Goal: Task Accomplishment & Management: Manage account settings

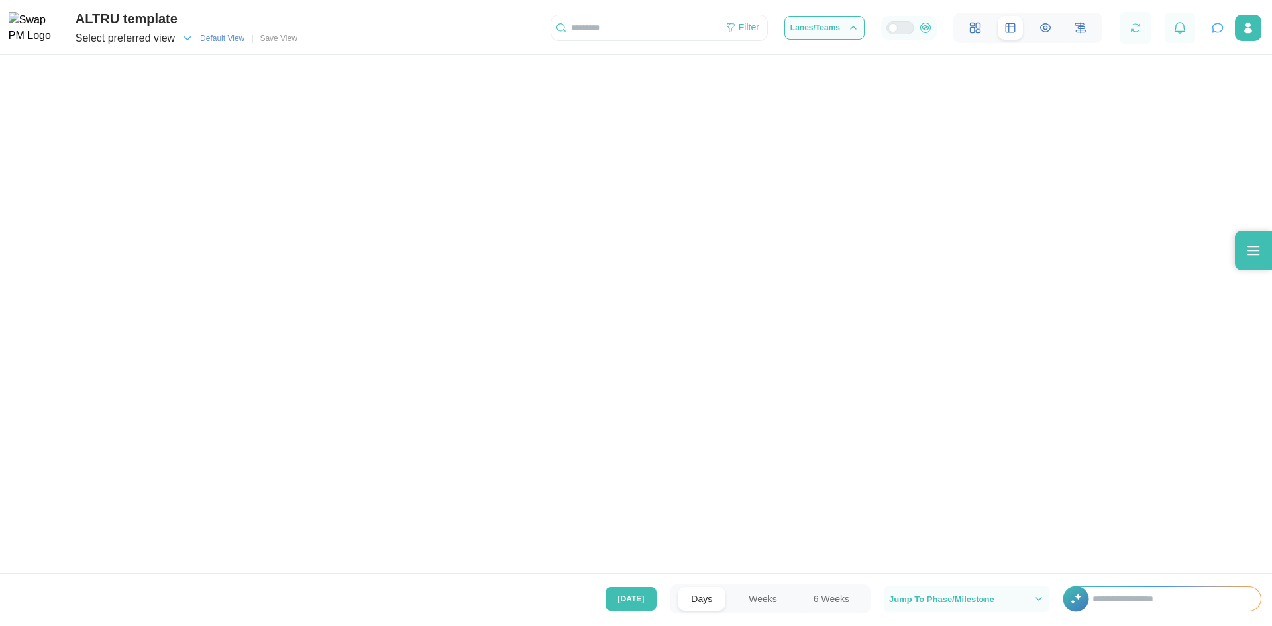
scroll to position [0, 64798]
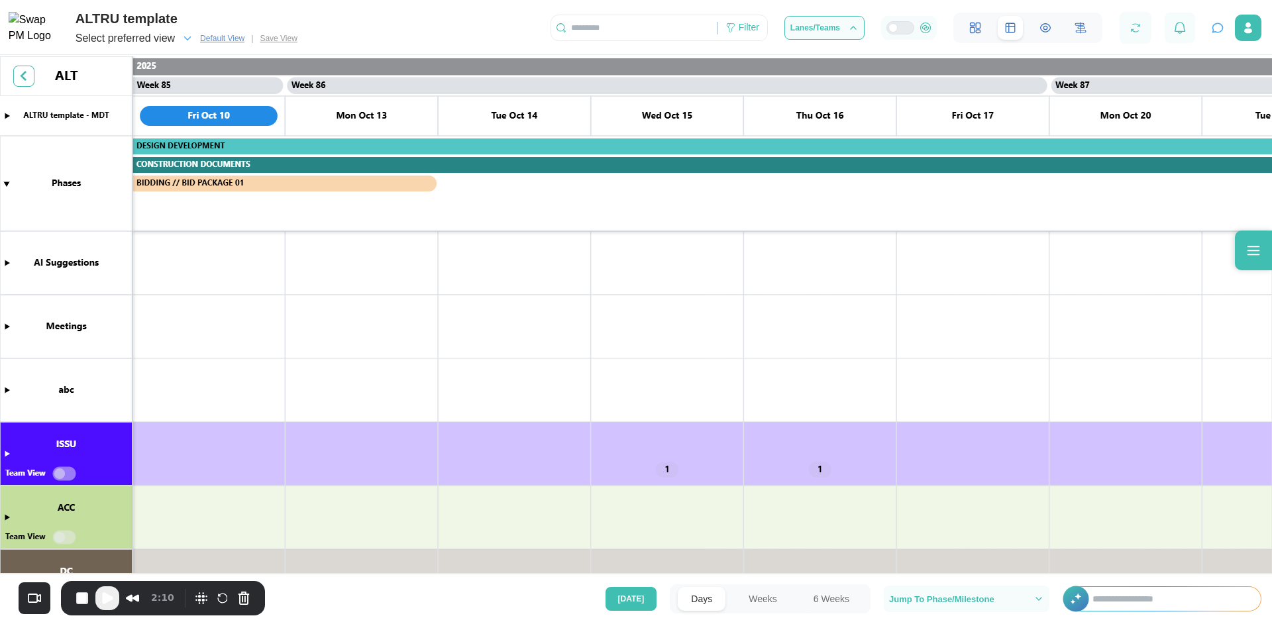
click at [105, 21] on div "ALTRU template" at bounding box center [189, 19] width 227 height 21
click at [50, 42] on img at bounding box center [36, 28] width 54 height 33
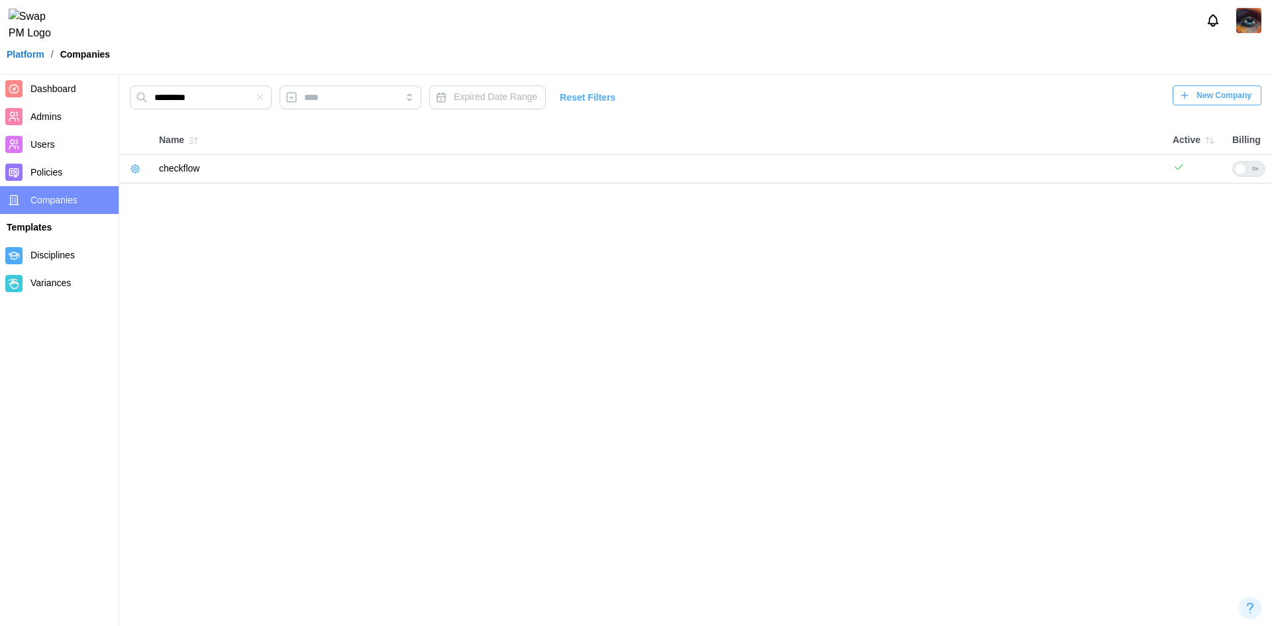
click at [139, 166] on icon "button" at bounding box center [135, 169] width 11 height 11
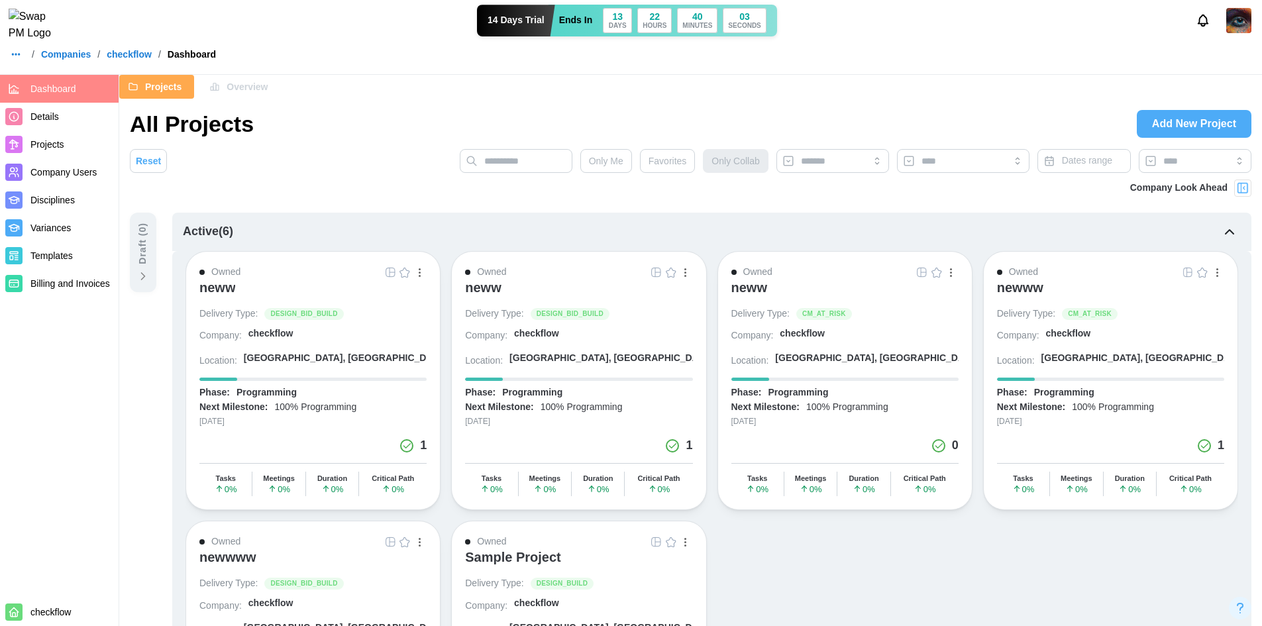
click at [209, 287] on div "neww" at bounding box center [217, 288] width 36 height 16
click at [9, 64] on button "button" at bounding box center [16, 54] width 19 height 19
click at [23, 91] on div "Dashboard" at bounding box center [42, 91] width 48 height 15
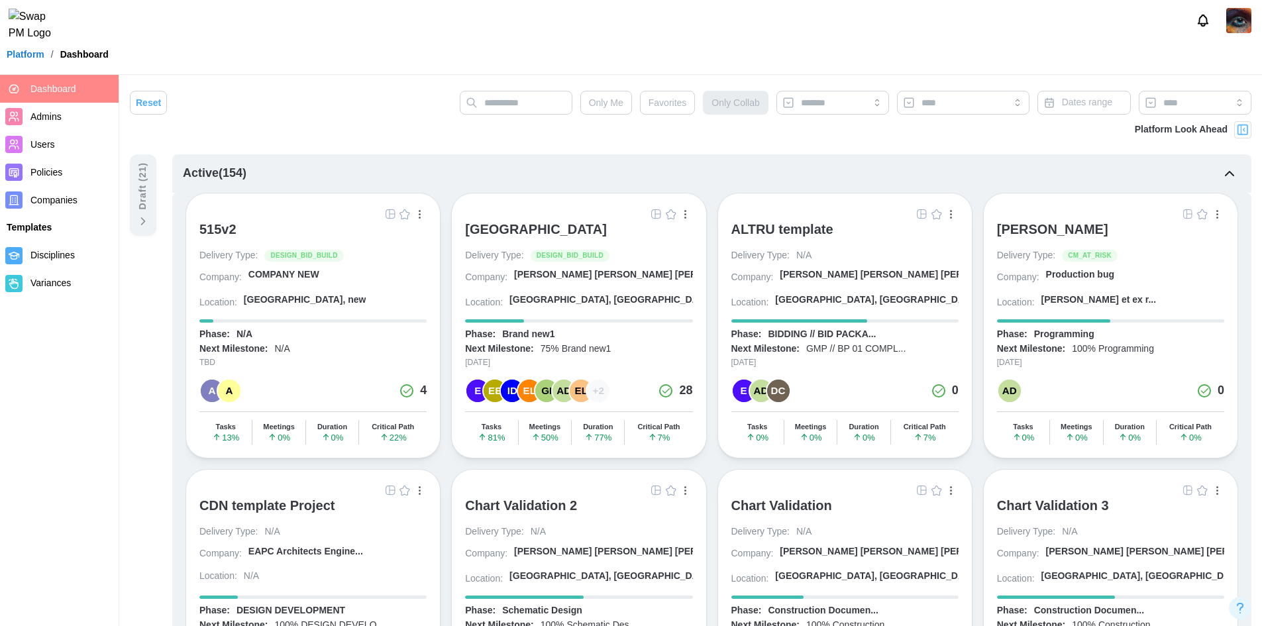
click at [522, 225] on div "ALTRU SPORTS COMPLEX" at bounding box center [536, 229] width 142 height 16
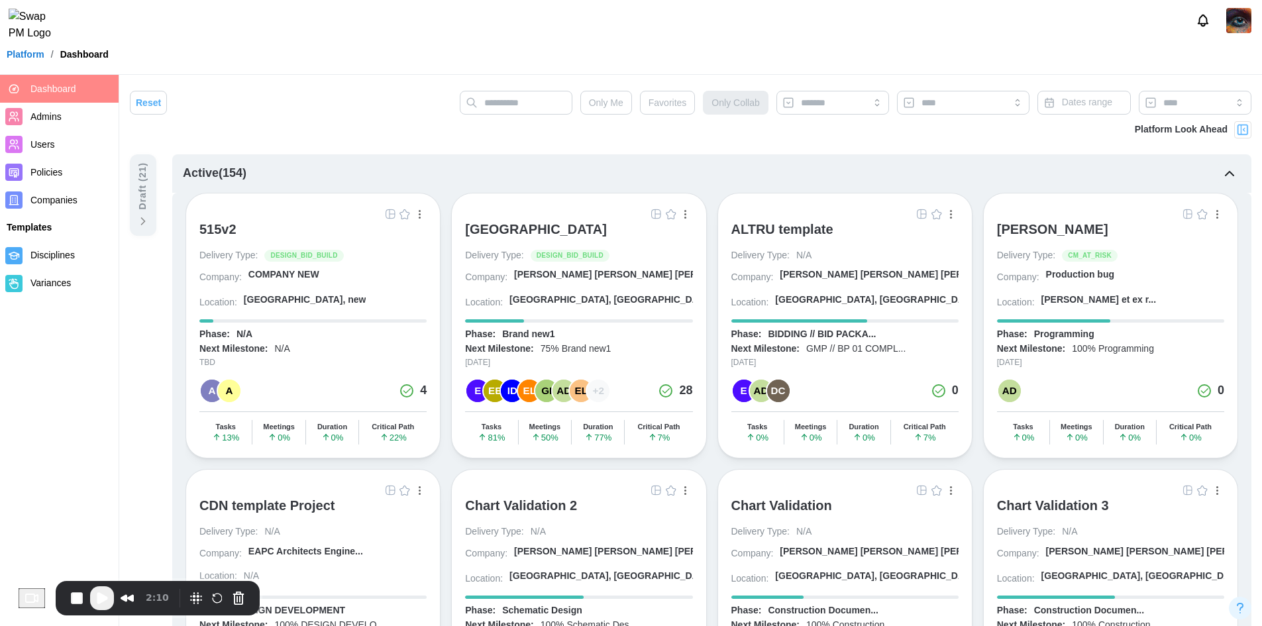
click at [519, 230] on div "[GEOGRAPHIC_DATA]" at bounding box center [536, 229] width 142 height 16
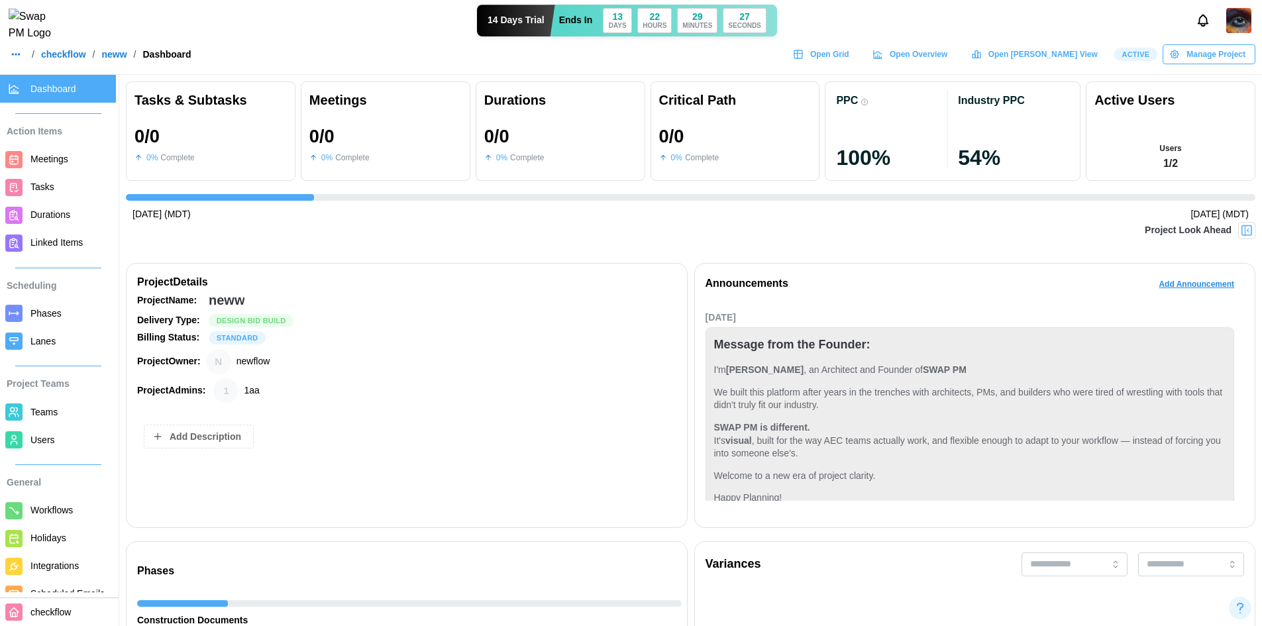
click at [38, 440] on span "Users" at bounding box center [42, 440] width 25 height 11
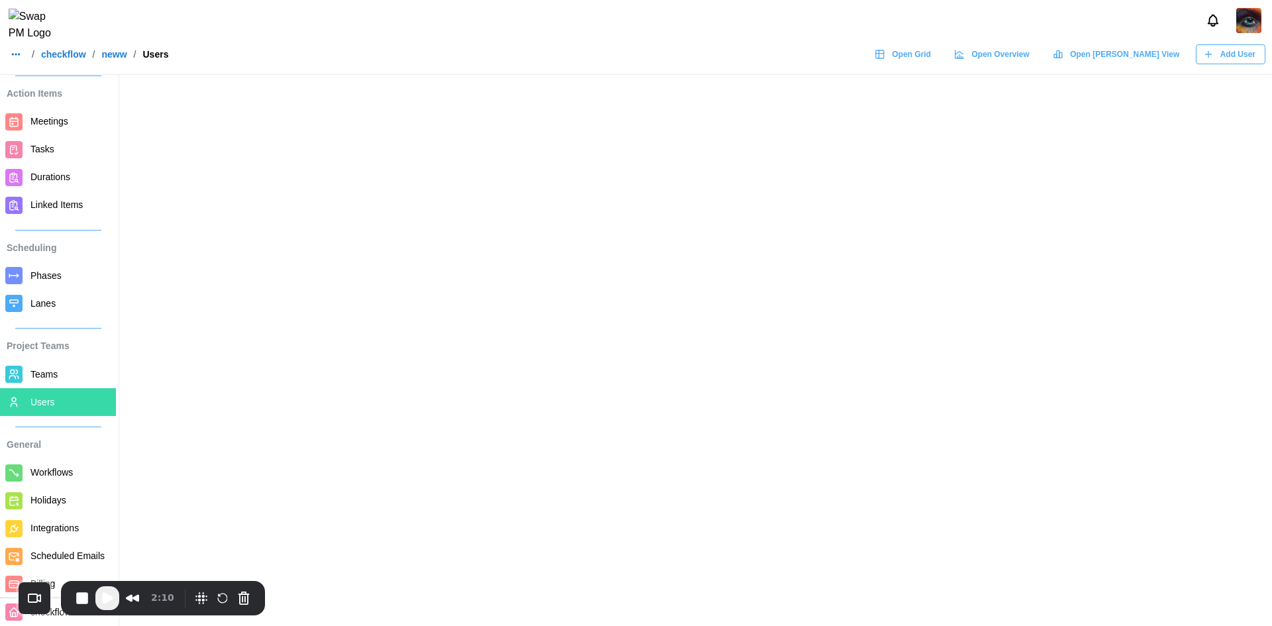
scroll to position [59, 0]
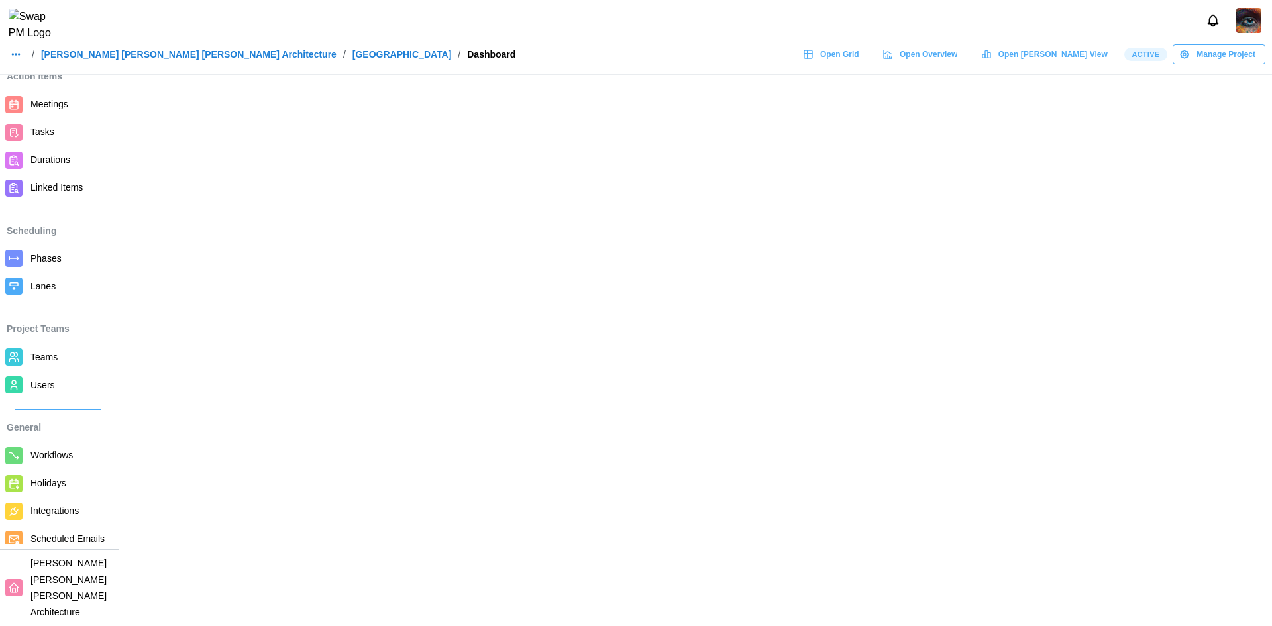
scroll to position [75, 0]
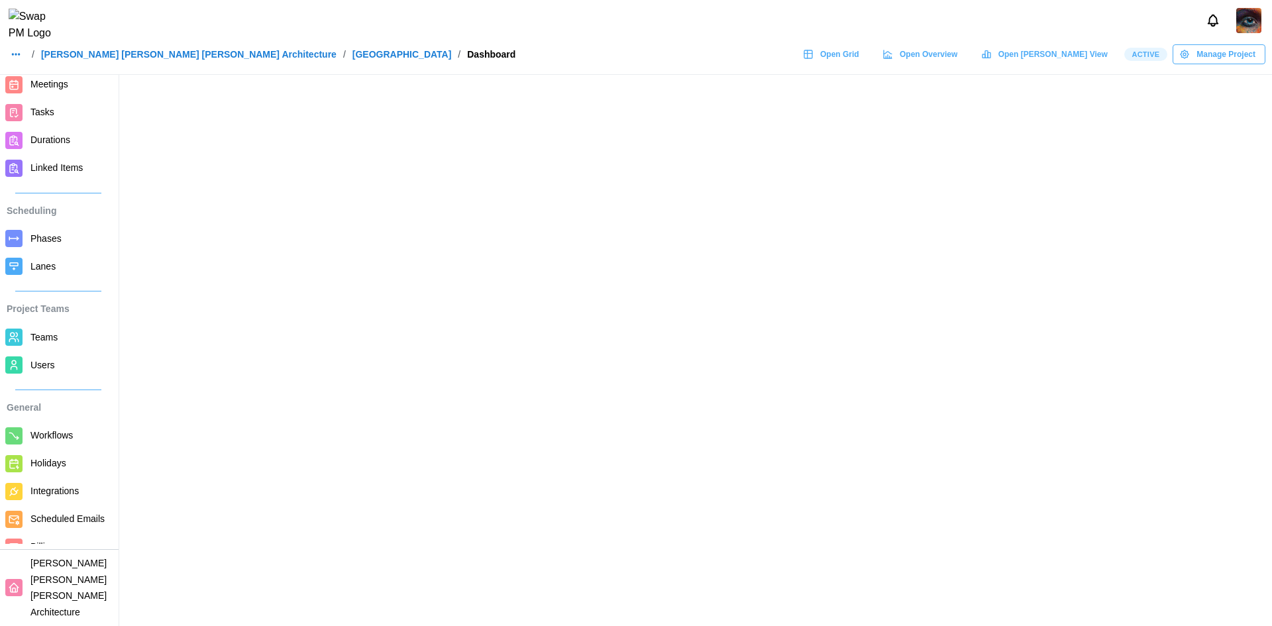
click at [60, 365] on span "Users" at bounding box center [70, 365] width 80 height 17
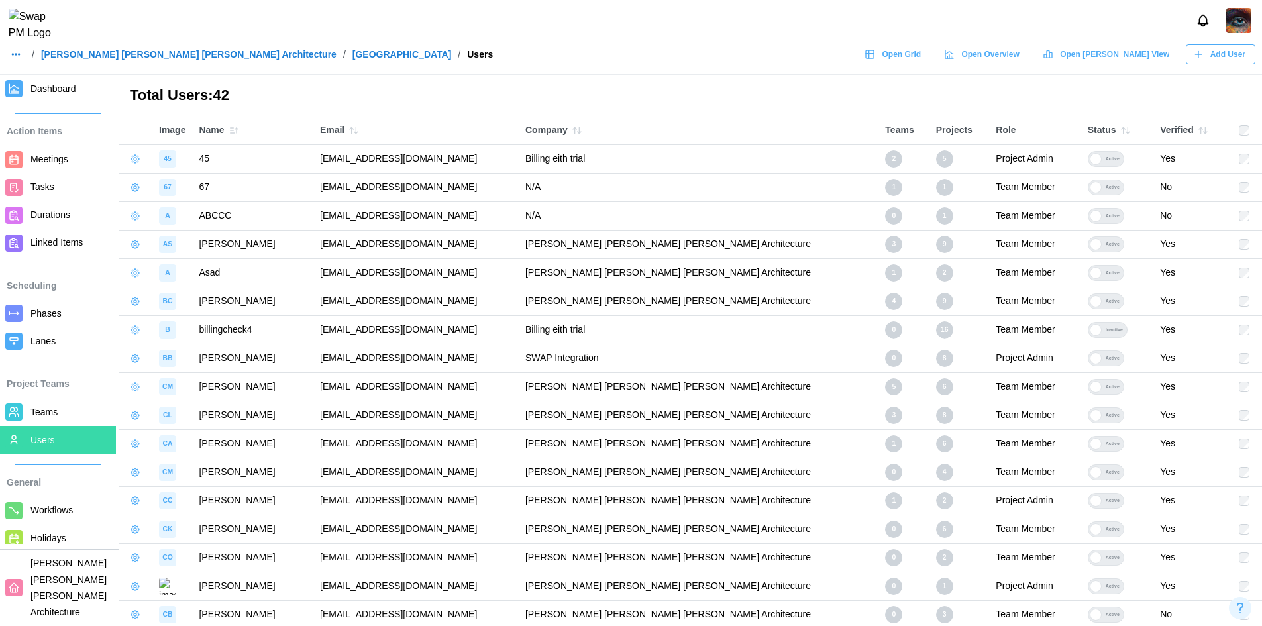
click at [1219, 56] on span "Add User" at bounding box center [1227, 54] width 35 height 19
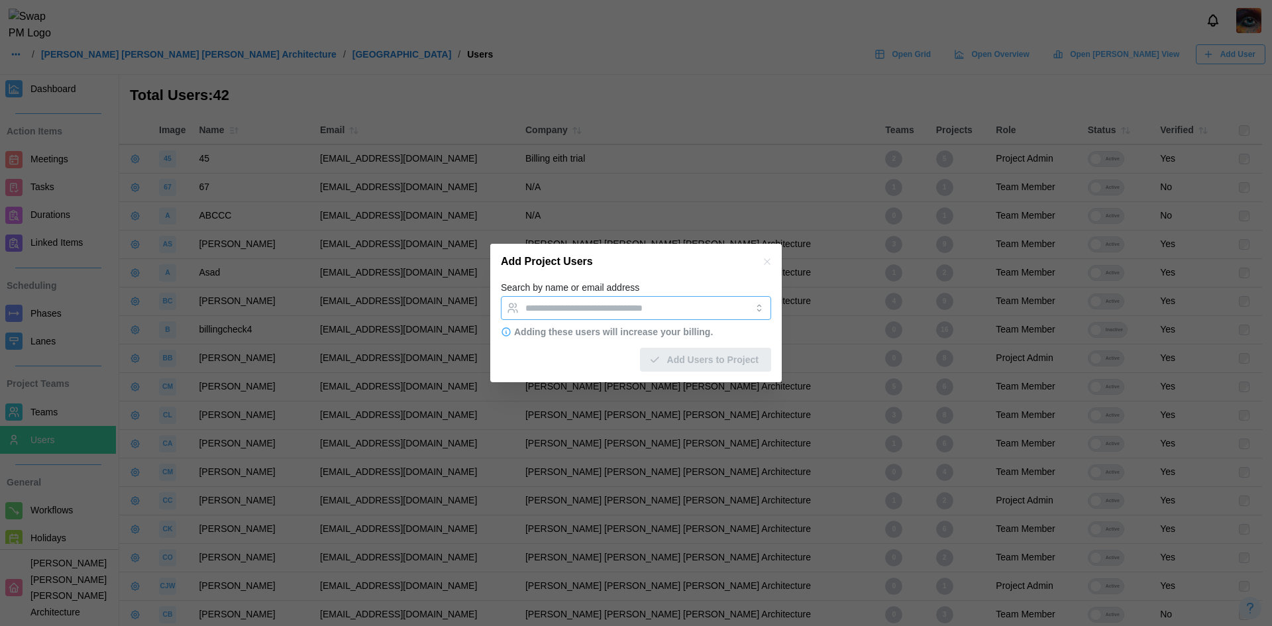
click at [573, 312] on input "Search by name or email address" at bounding box center [623, 308] width 197 height 11
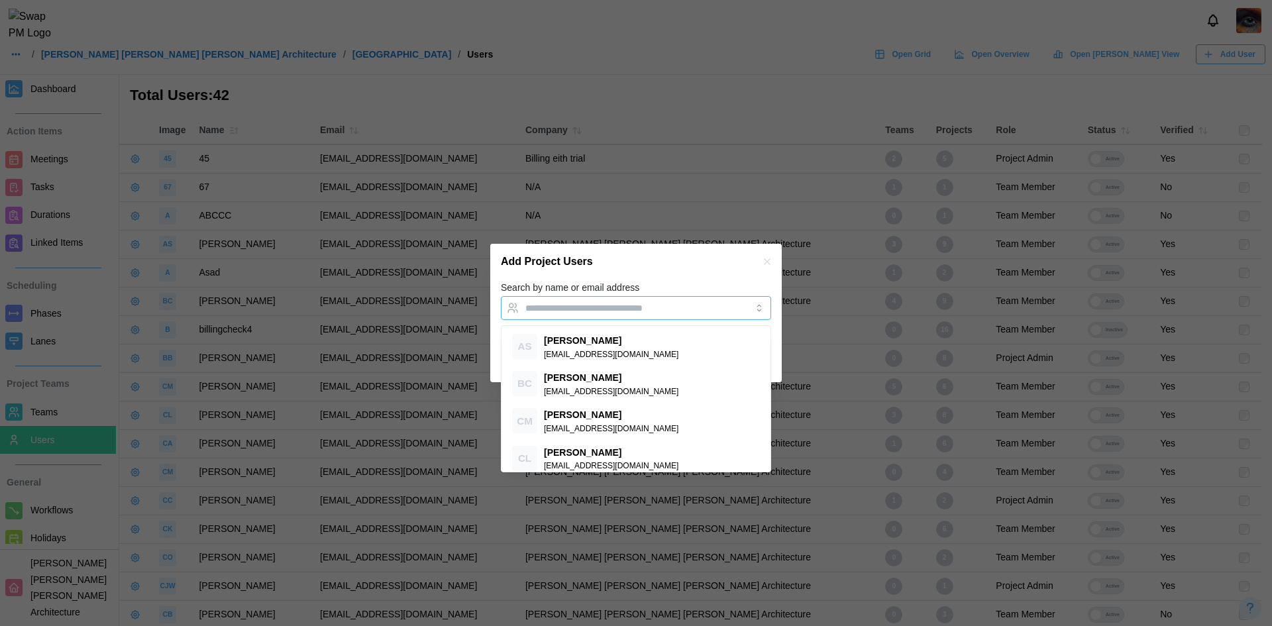
paste input "**********"
type input "**********"
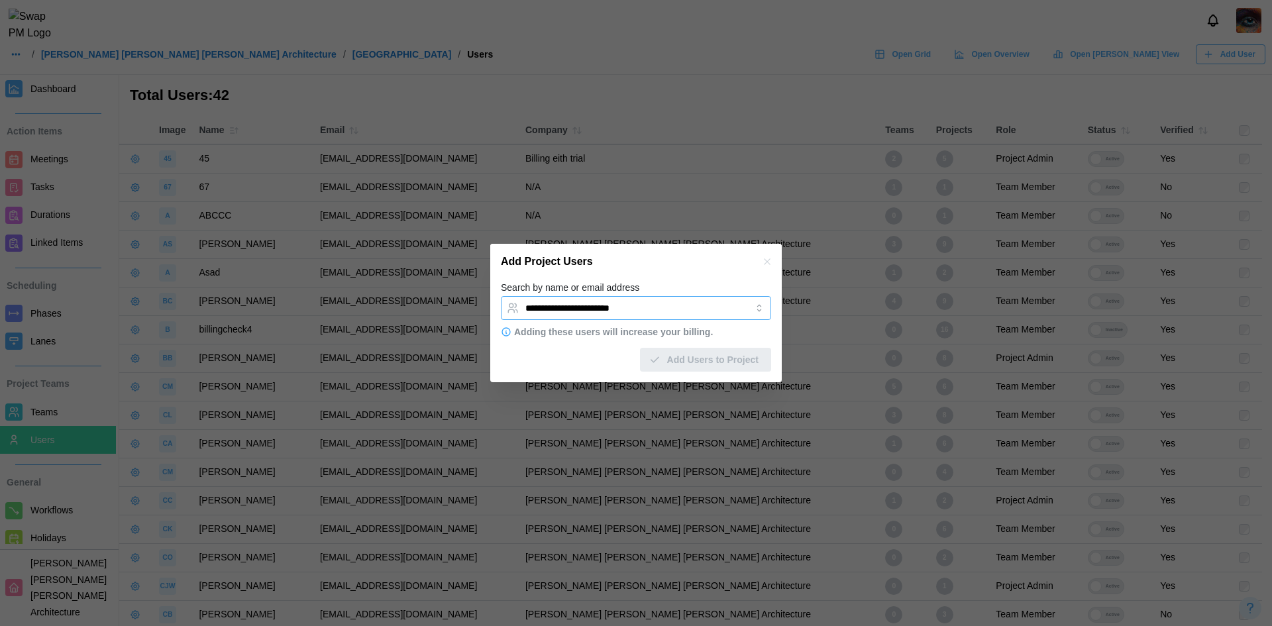
click at [667, 309] on input "**********" at bounding box center [623, 308] width 197 height 11
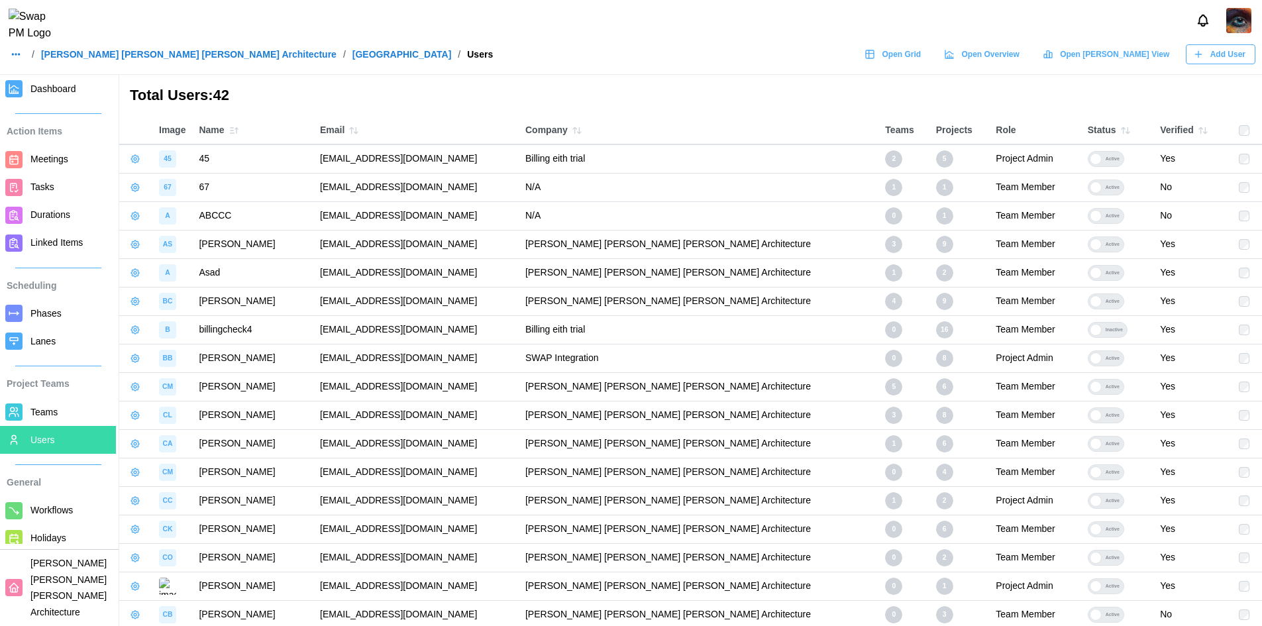
click at [1216, 64] on span "Add User" at bounding box center [1227, 54] width 35 height 19
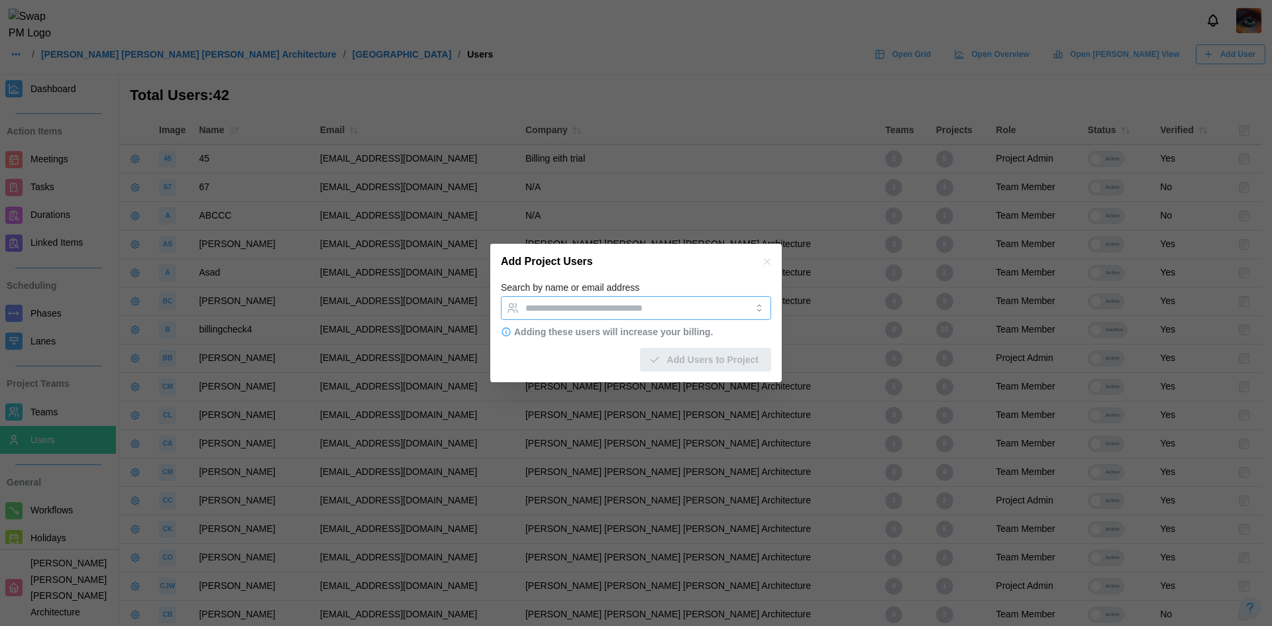
click at [595, 317] on div at bounding box center [622, 308] width 201 height 23
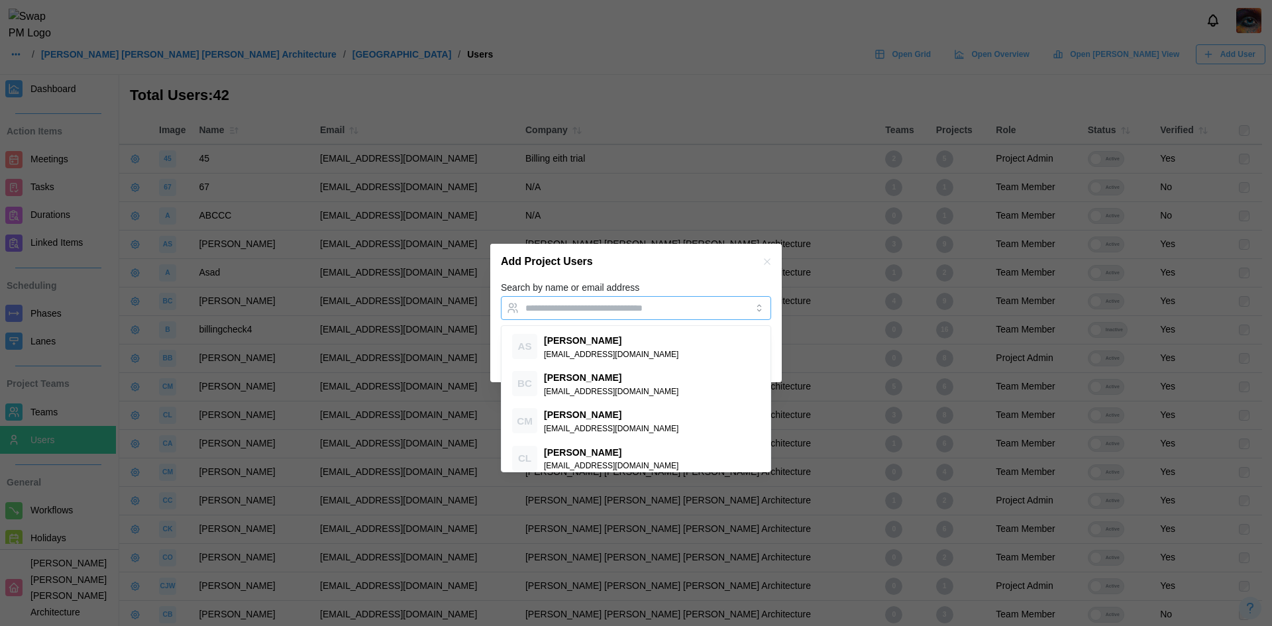
paste input "**********"
type input "**********"
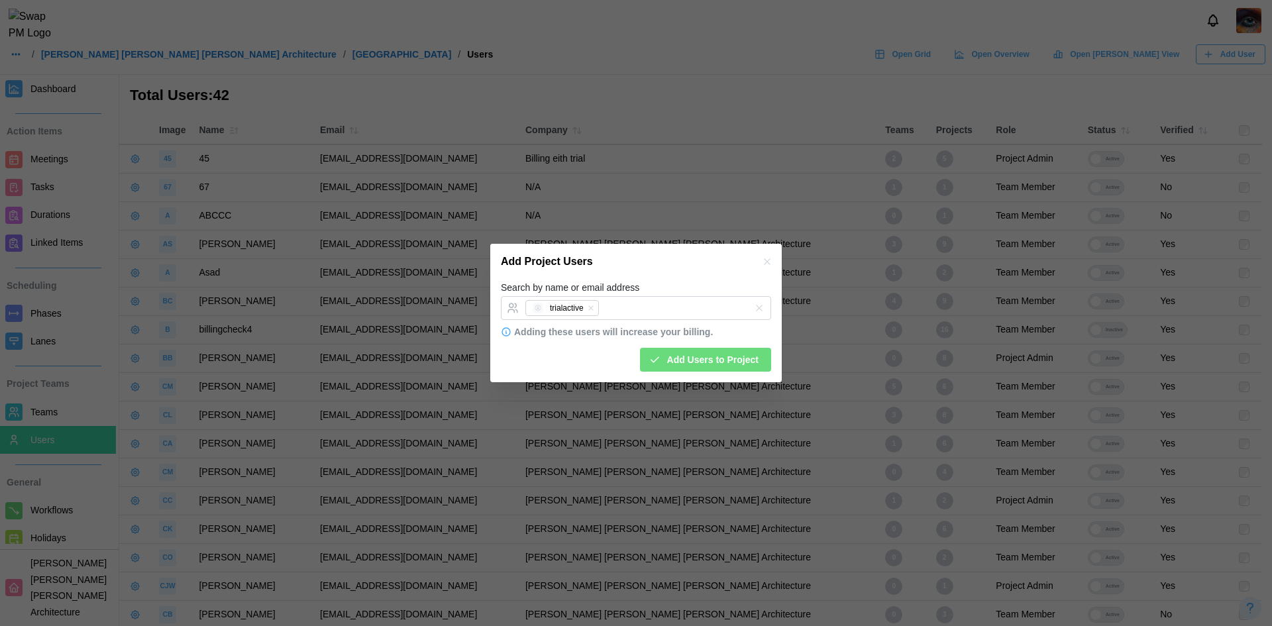
click at [691, 358] on span "Add Users to Project" at bounding box center [712, 359] width 91 height 23
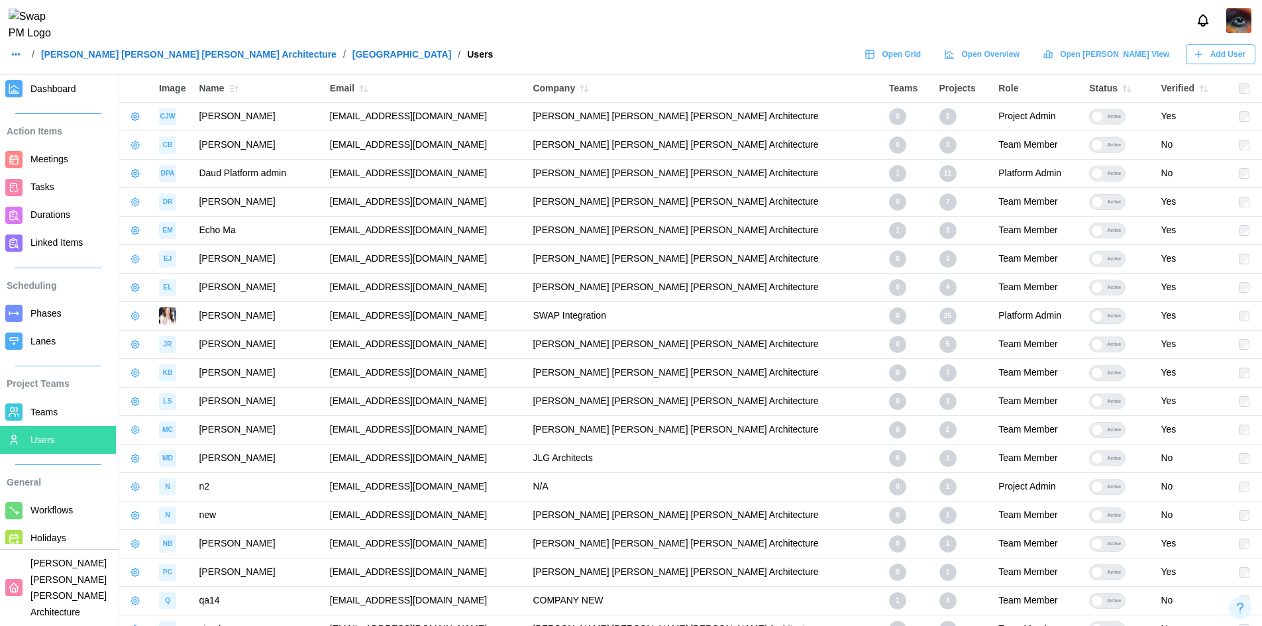
scroll to position [602, 0]
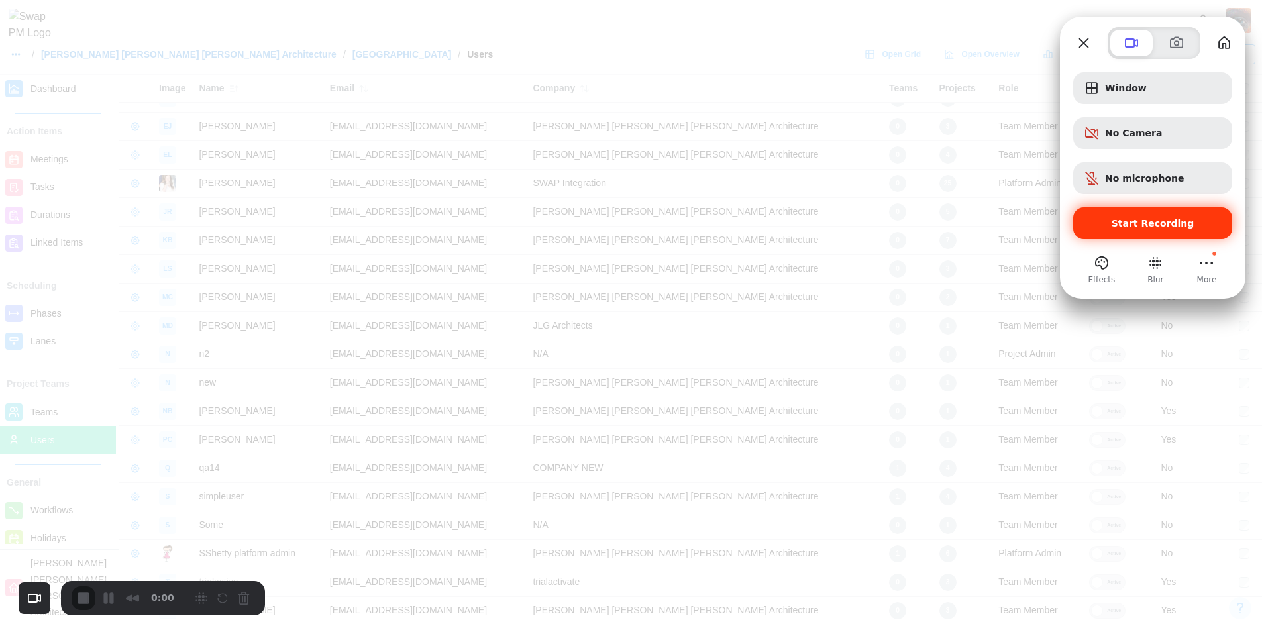
click at [1106, 219] on span "Start Recording" at bounding box center [1153, 223] width 138 height 11
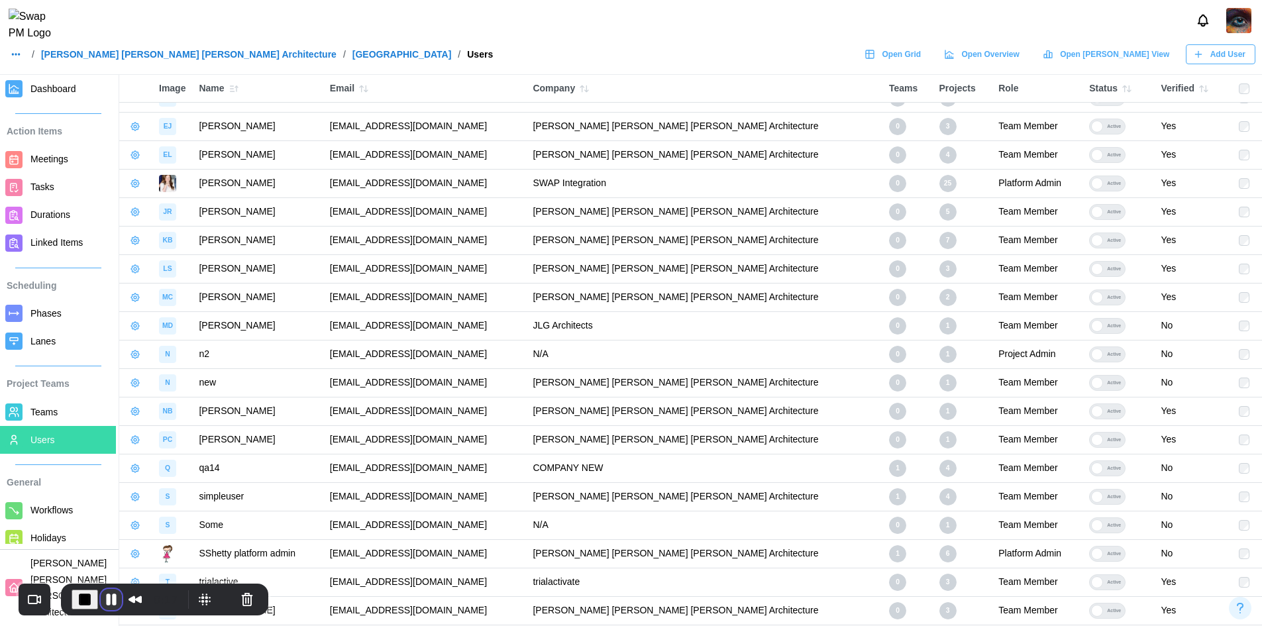
click at [113, 604] on button "Pause Recording" at bounding box center [111, 599] width 21 height 21
click at [110, 602] on span "Play Recording" at bounding box center [109, 600] width 16 height 16
click at [112, 602] on button "Pause Recording" at bounding box center [111, 599] width 21 height 21
click at [105, 598] on span "Play Recording" at bounding box center [109, 600] width 16 height 16
click at [105, 597] on button "Pause Recording" at bounding box center [111, 599] width 21 height 21
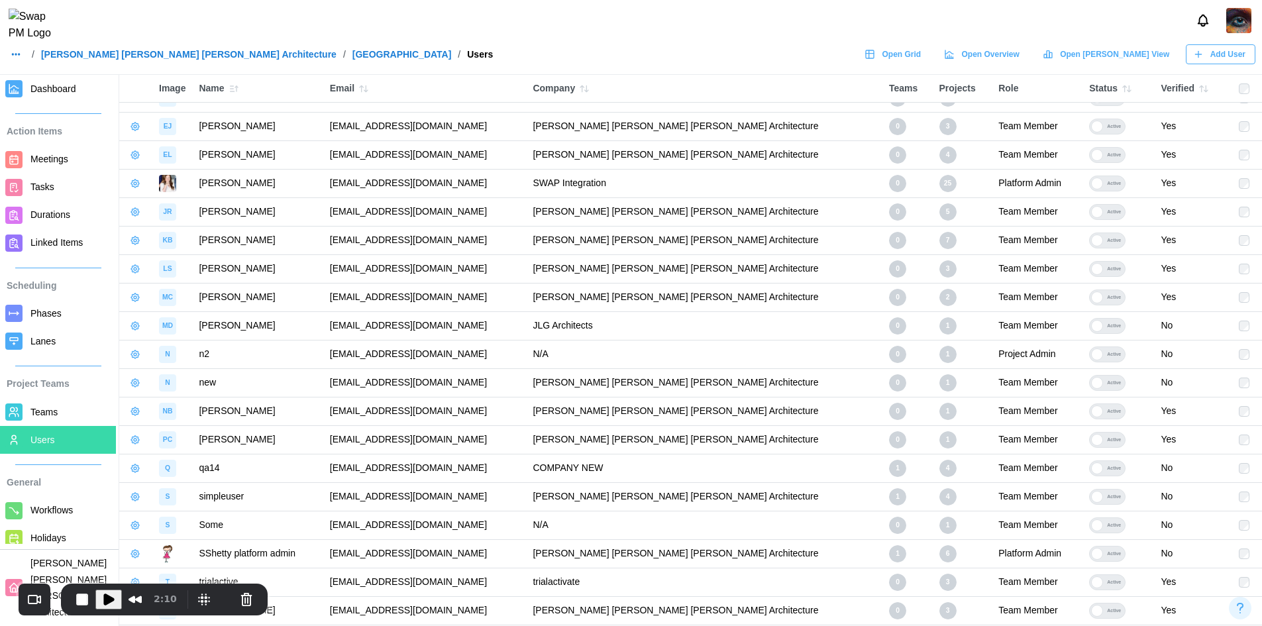
click at [134, 50] on header "/ [PERSON_NAME] [PERSON_NAME] [PERSON_NAME] Architecture / ALTRU SPORTS COMPLEX…" at bounding box center [631, 37] width 1262 height 75
click at [134, 57] on link "[PERSON_NAME] [PERSON_NAME] [PERSON_NAME] Architecture" at bounding box center [188, 54] width 295 height 9
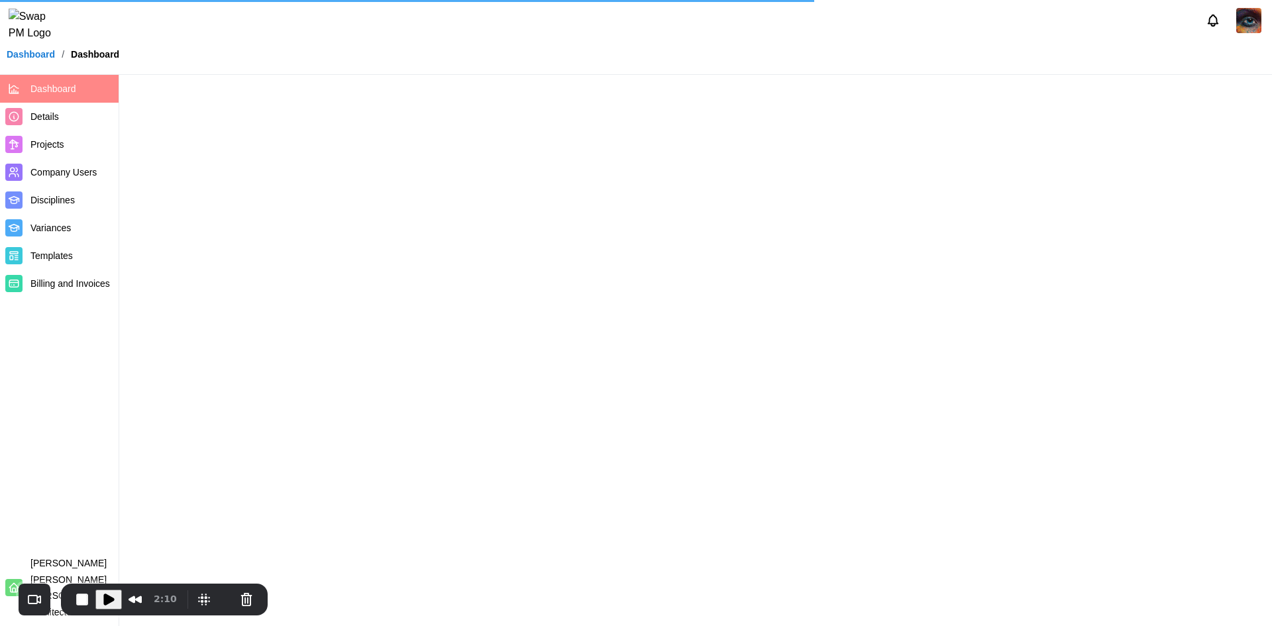
click at [42, 174] on span "Company Users" at bounding box center [63, 172] width 66 height 11
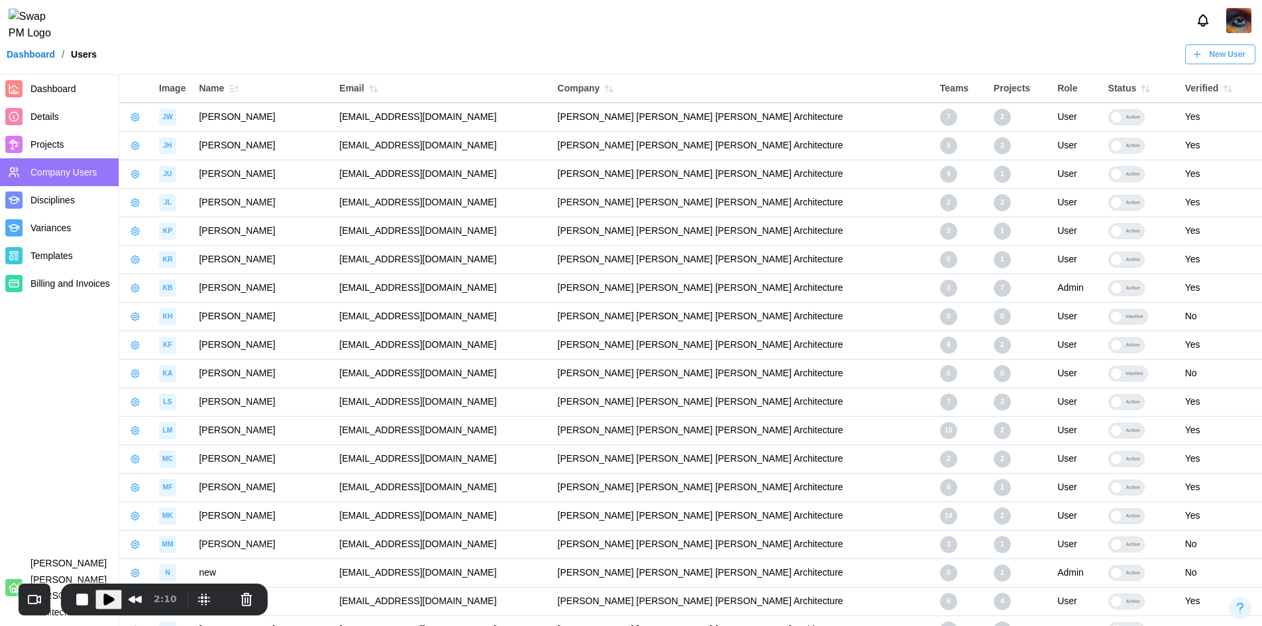
scroll to position [939, 0]
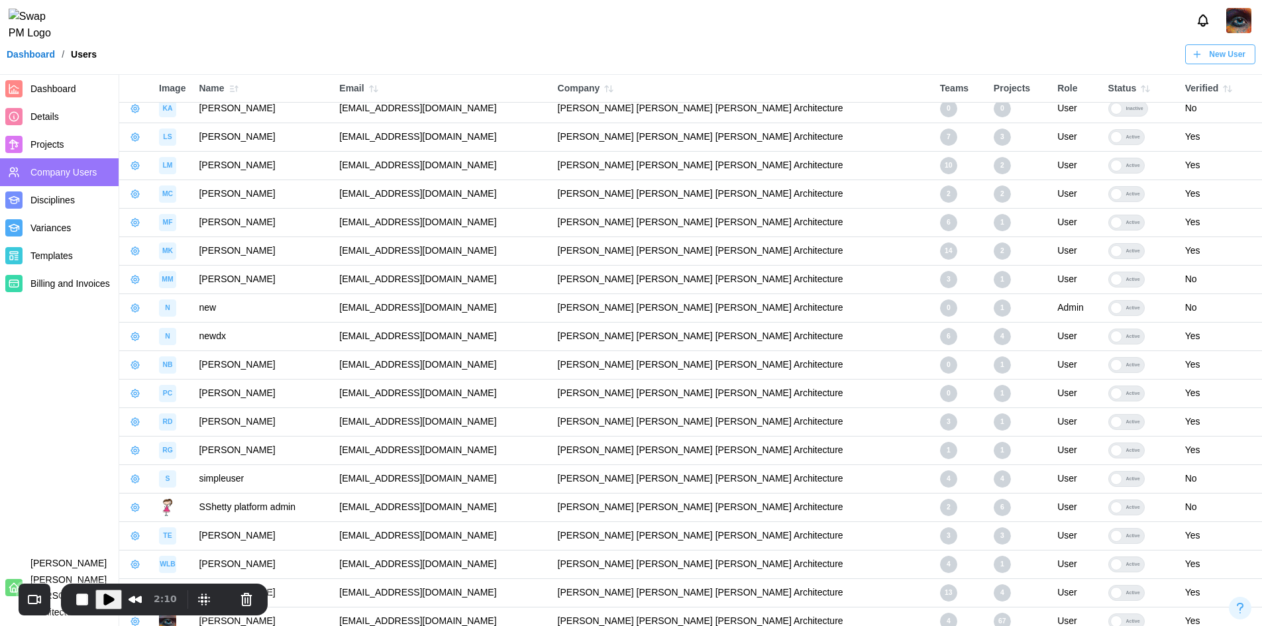
click at [134, 307] on icon "button" at bounding box center [135, 308] width 3 height 3
click at [156, 372] on div "Remove From Company" at bounding box center [203, 369] width 101 height 11
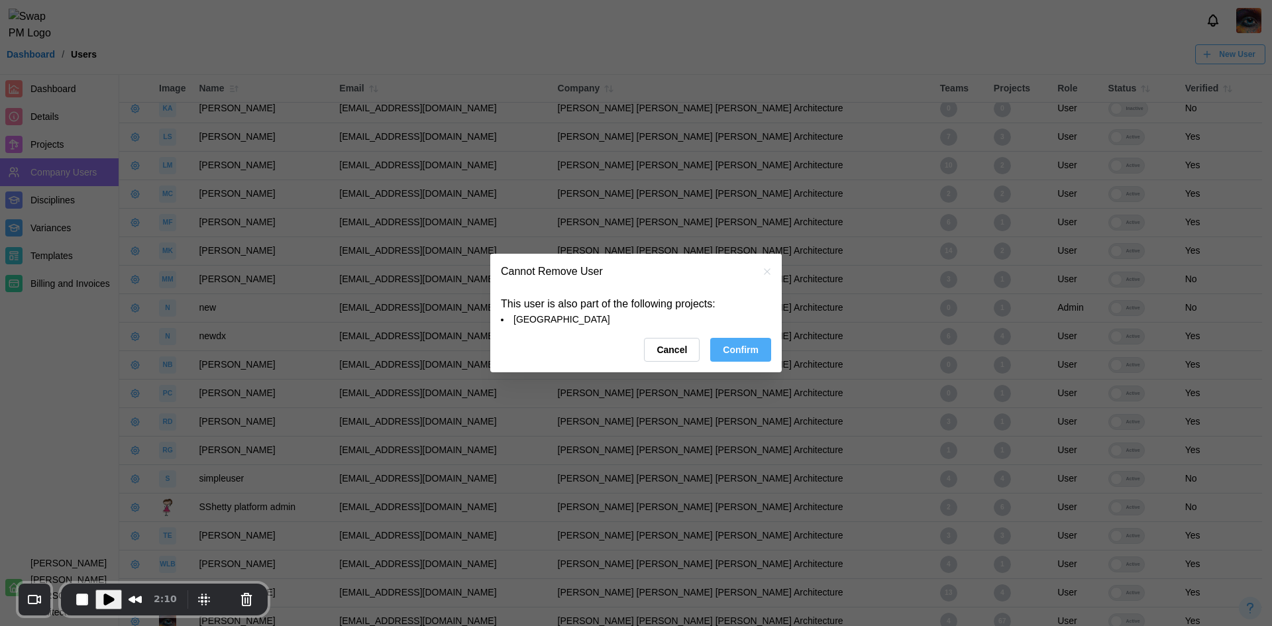
click at [737, 356] on span "Confirm" at bounding box center [741, 350] width 36 height 23
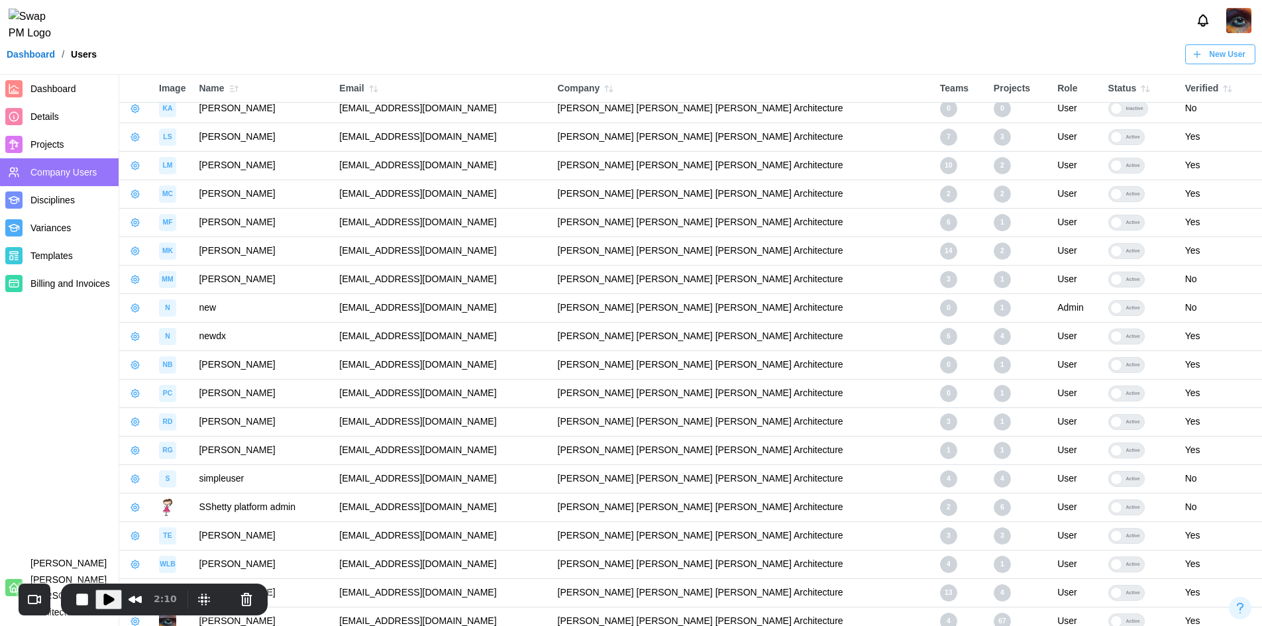
click at [139, 307] on icon "button" at bounding box center [135, 308] width 11 height 11
click at [184, 366] on div "Remove From Company" at bounding box center [203, 369] width 101 height 11
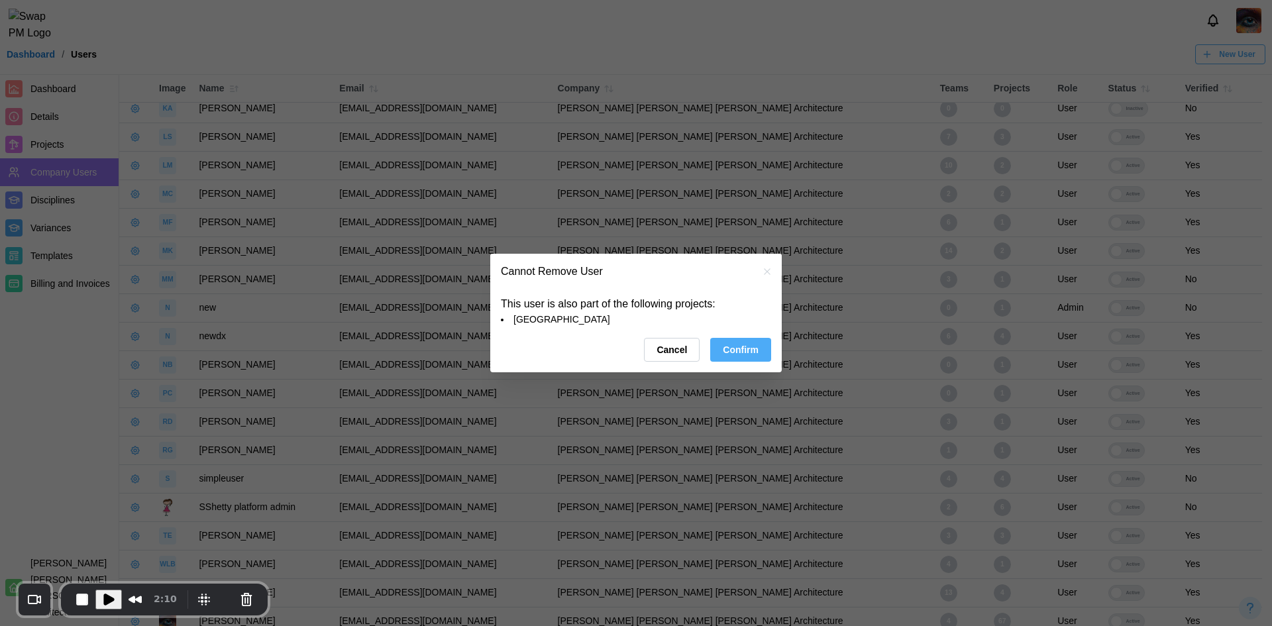
click at [778, 350] on div "This user is also part of the following projects: [GEOGRAPHIC_DATA] Cancel Conf…" at bounding box center [636, 334] width 292 height 76
click at [745, 354] on span "Confirm" at bounding box center [741, 350] width 36 height 23
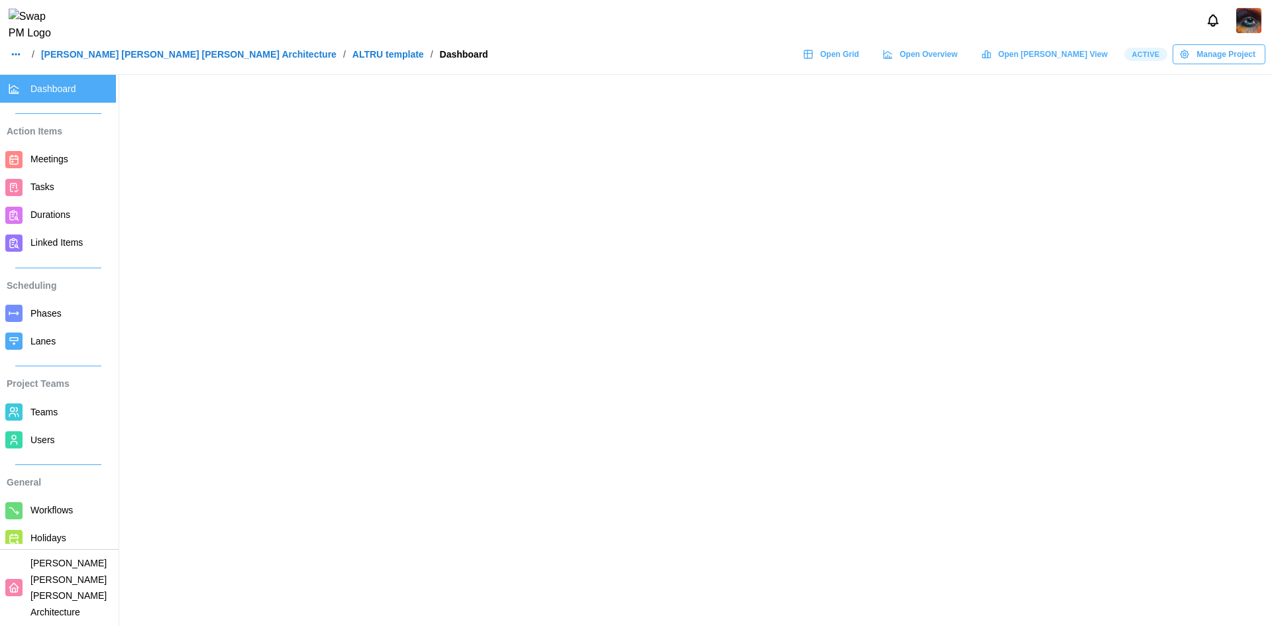
click at [25, 444] on link "Users" at bounding box center [58, 440] width 116 height 28
click at [33, 442] on span "Users" at bounding box center [42, 440] width 25 height 11
